Goal: Transaction & Acquisition: Purchase product/service

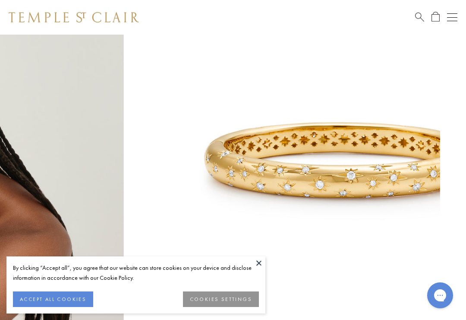
scroll to position [131, 0]
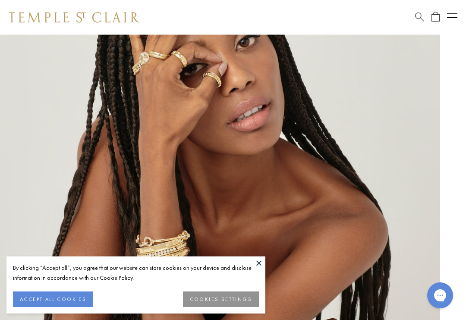
click at [71, 307] on button "ACCEPT ALL COOKIES" at bounding box center [53, 299] width 80 height 16
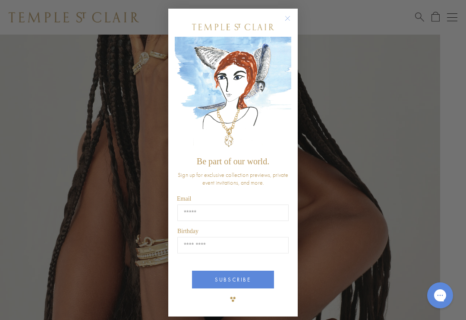
click at [287, 24] on circle "Close dialog" at bounding box center [288, 18] width 10 height 10
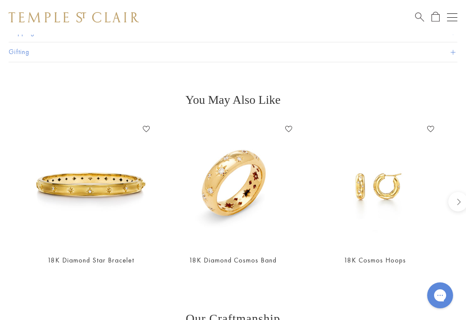
scroll to position [697, 0]
click at [98, 191] on img at bounding box center [91, 184] width 125 height 125
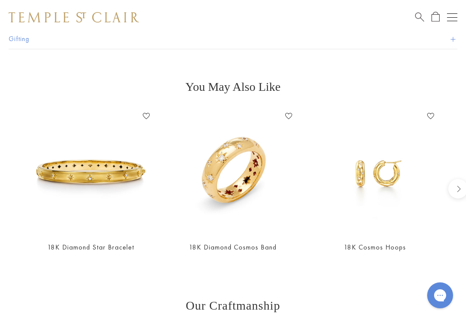
click at [231, 160] on img at bounding box center [233, 171] width 125 height 125
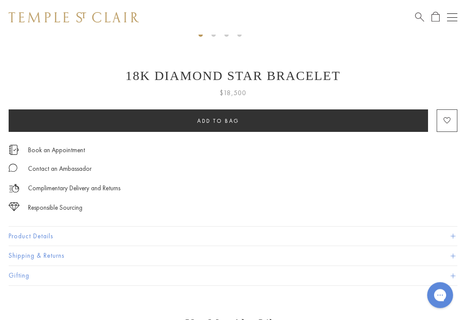
scroll to position [427, 0]
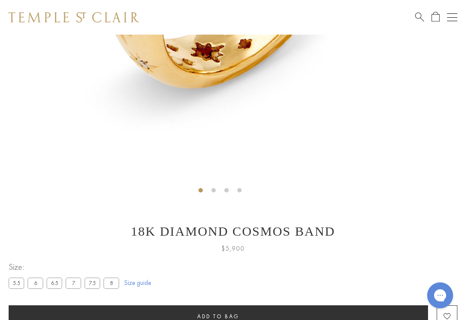
scroll to position [270, 0]
